Goal: Navigation & Orientation: Find specific page/section

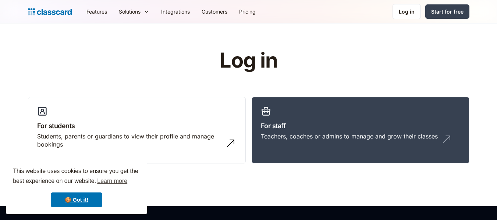
click at [375, 38] on header "Log in For students Students, parents or guardians to view their profile and ma…" at bounding box center [248, 115] width 497 height 183
click at [414, 18] on link "Log in" at bounding box center [407, 11] width 28 height 15
drag, startPoint x: 0, startPoint y: 0, endPoint x: 407, endPoint y: 8, distance: 406.8
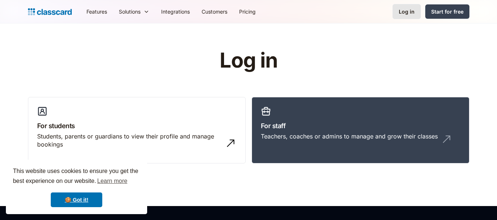
click at [407, 8] on link "Log in" at bounding box center [407, 11] width 28 height 15
click at [409, 4] on link "Log in" at bounding box center [407, 11] width 28 height 15
click at [409, 12] on div "Log in" at bounding box center [407, 12] width 16 height 8
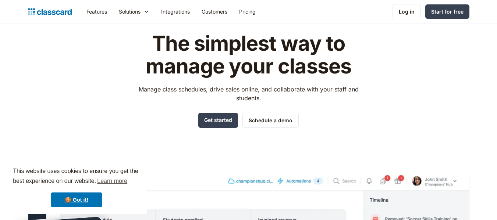
scroll to position [29, 0]
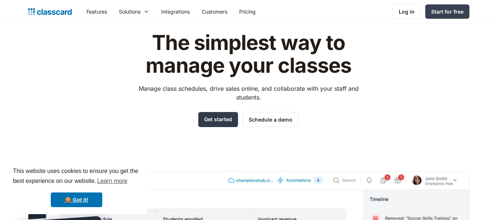
click at [213, 115] on link "Get started" at bounding box center [218, 119] width 40 height 15
click at [418, 5] on link "Log in" at bounding box center [407, 11] width 28 height 15
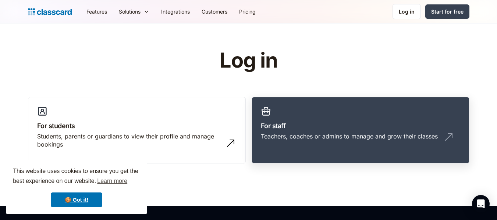
click at [301, 124] on h3 "For staff" at bounding box center [360, 126] width 199 height 10
